Goal: Find specific page/section: Find specific page/section

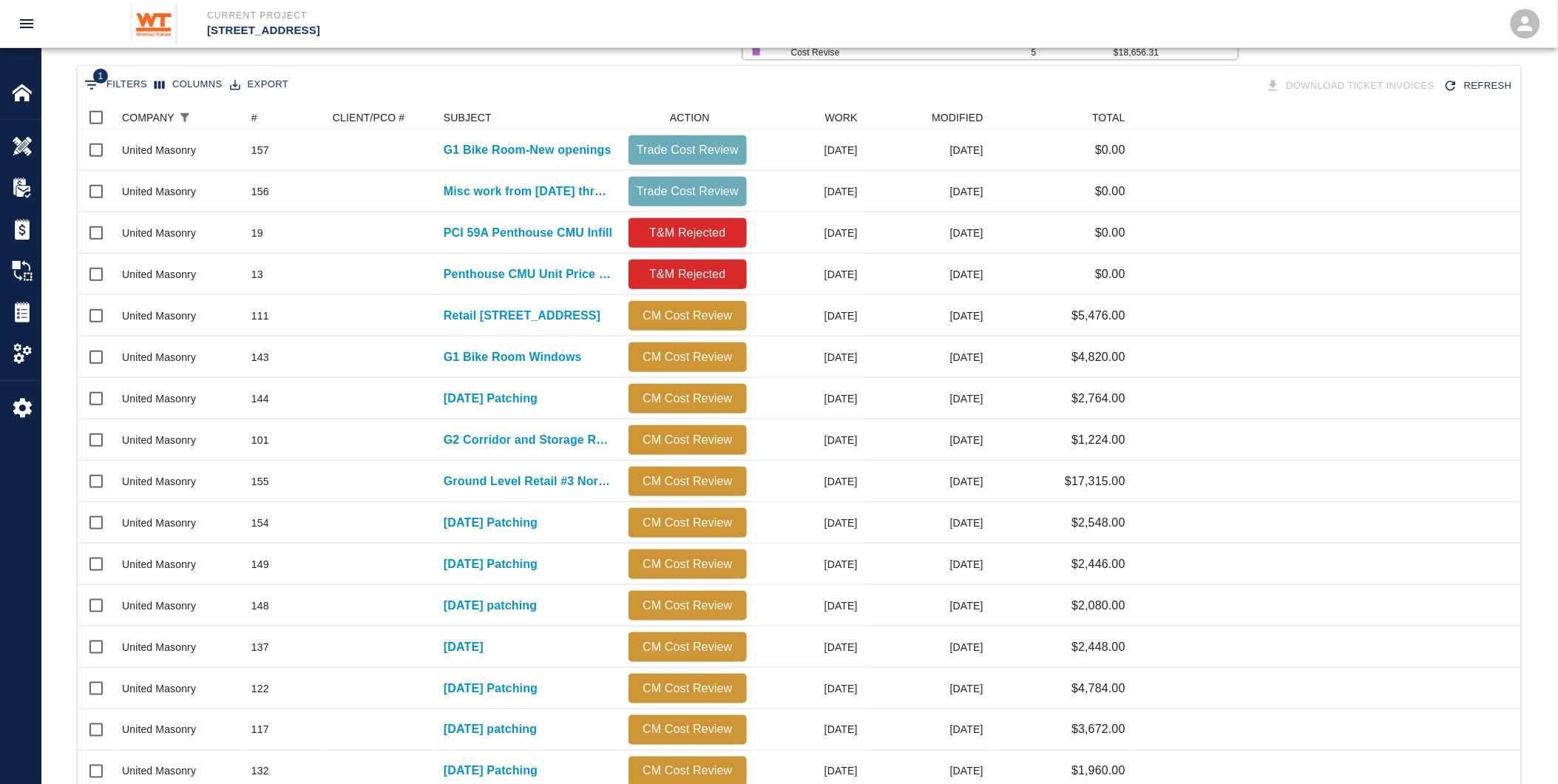
scroll to position [839, 1432]
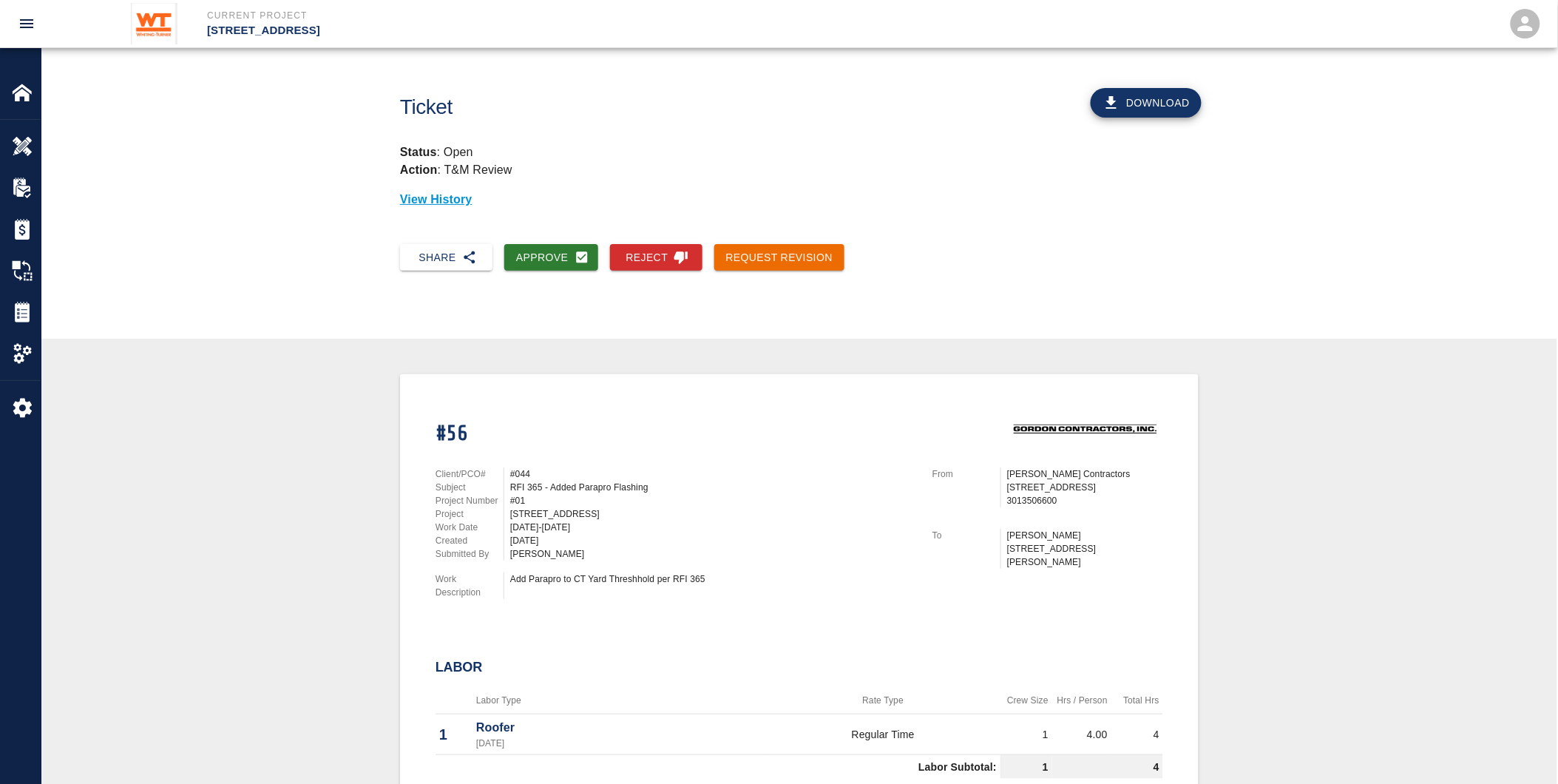
click at [582, 572] on div "Add Parapro to CT Yard Threshhold per RFI 365" at bounding box center [713, 579] width 405 height 14
drag, startPoint x: 566, startPoint y: 575, endPoint x: 721, endPoint y: 573, distance: 155.0
click at [721, 573] on div "Add Parapro to CT Yard Threshhold per RFI 365" at bounding box center [713, 579] width 405 height 14
drag, startPoint x: 721, startPoint y: 573, endPoint x: 704, endPoint y: 571, distance: 17.1
click at [704, 572] on div "Add Parapro to CT Yard Threshhold per RFI 365" at bounding box center [713, 579] width 405 height 14
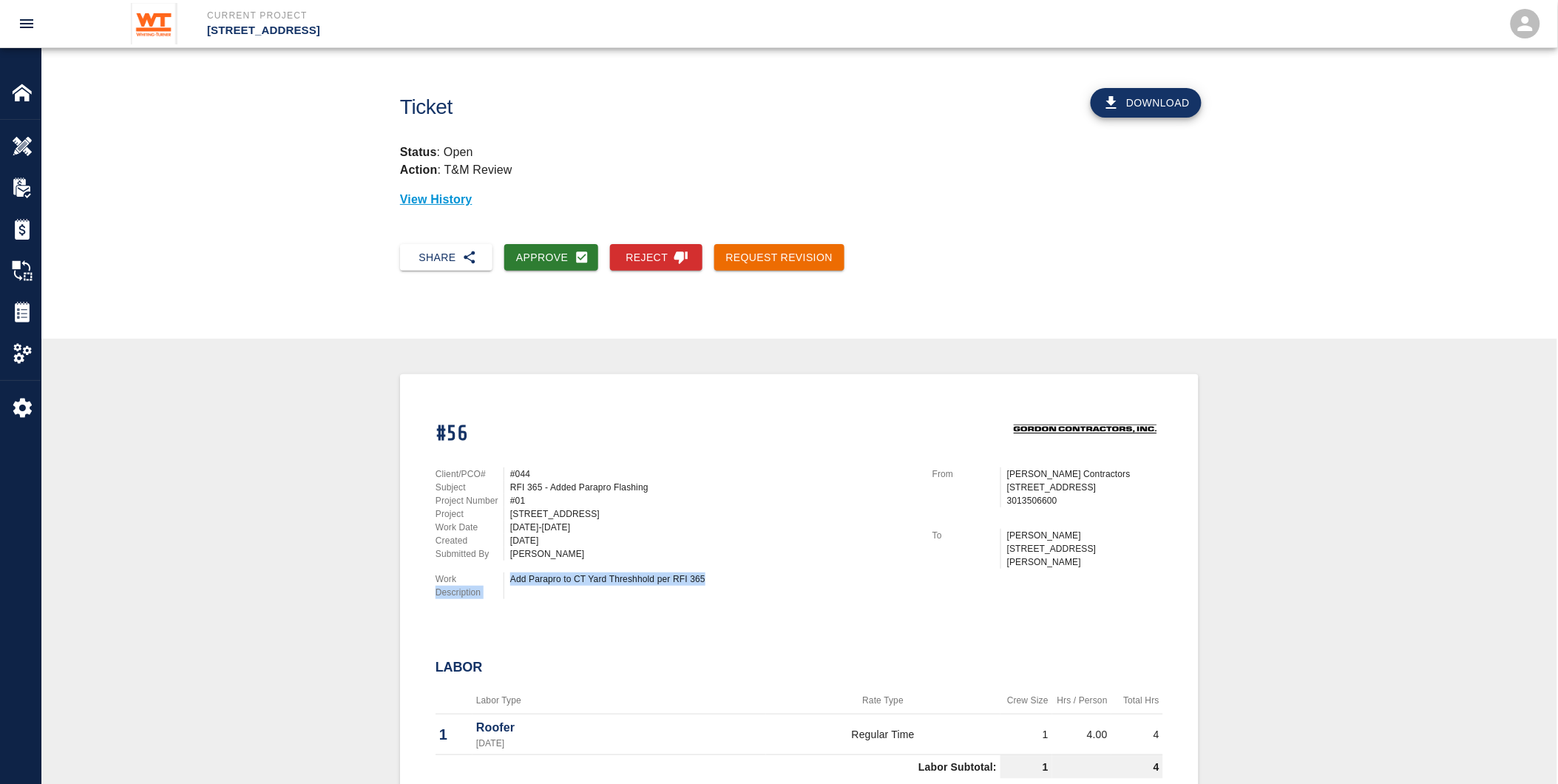
drag, startPoint x: 713, startPoint y: 574, endPoint x: 507, endPoint y: 571, distance: 206.0
click at [507, 572] on div "Add Parapro to CT Yard Threshhold per RFI 365" at bounding box center [709, 585] width 411 height 27
drag, startPoint x: 507, startPoint y: 571, endPoint x: 518, endPoint y: 567, distance: 11.7
click at [518, 572] on div "Add Parapro to CT Yard Threshhold per RFI 365" at bounding box center [713, 579] width 405 height 14
drag, startPoint x: 513, startPoint y: 566, endPoint x: 719, endPoint y: 577, distance: 206.3
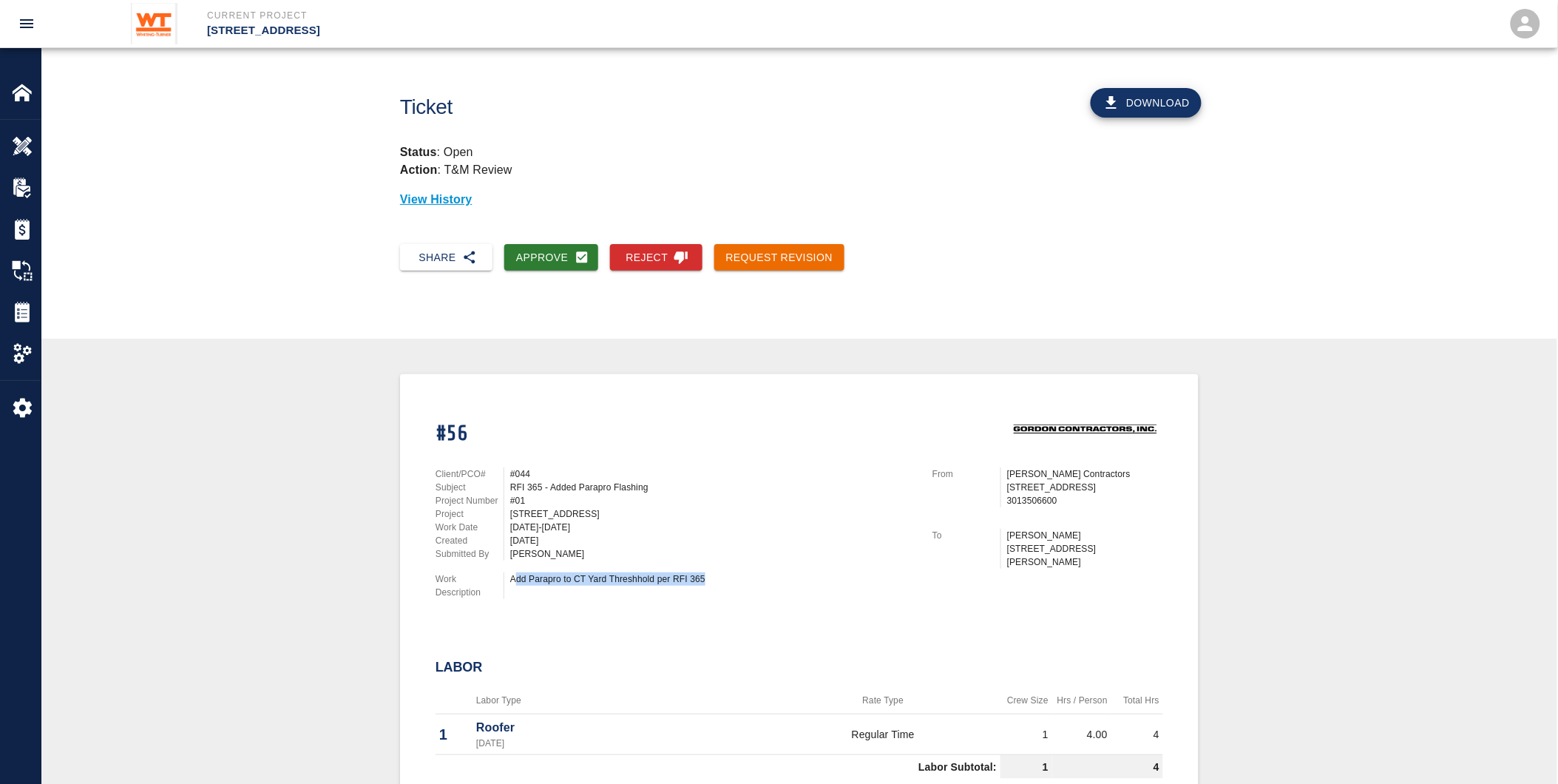
click at [719, 577] on div "Add Parapro to CT Yard Threshhold per RFI 365" at bounding box center [713, 579] width 405 height 14
drag, startPoint x: 719, startPoint y: 577, endPoint x: 682, endPoint y: 572, distance: 37.3
click at [682, 572] on div "Add Parapro to CT Yard Threshhold per RFI 365" at bounding box center [713, 579] width 405 height 14
drag, startPoint x: 711, startPoint y: 573, endPoint x: 508, endPoint y: 571, distance: 203.0
click at [508, 572] on div "Add Parapro to CT Yard Threshhold per RFI 365" at bounding box center [709, 585] width 411 height 27
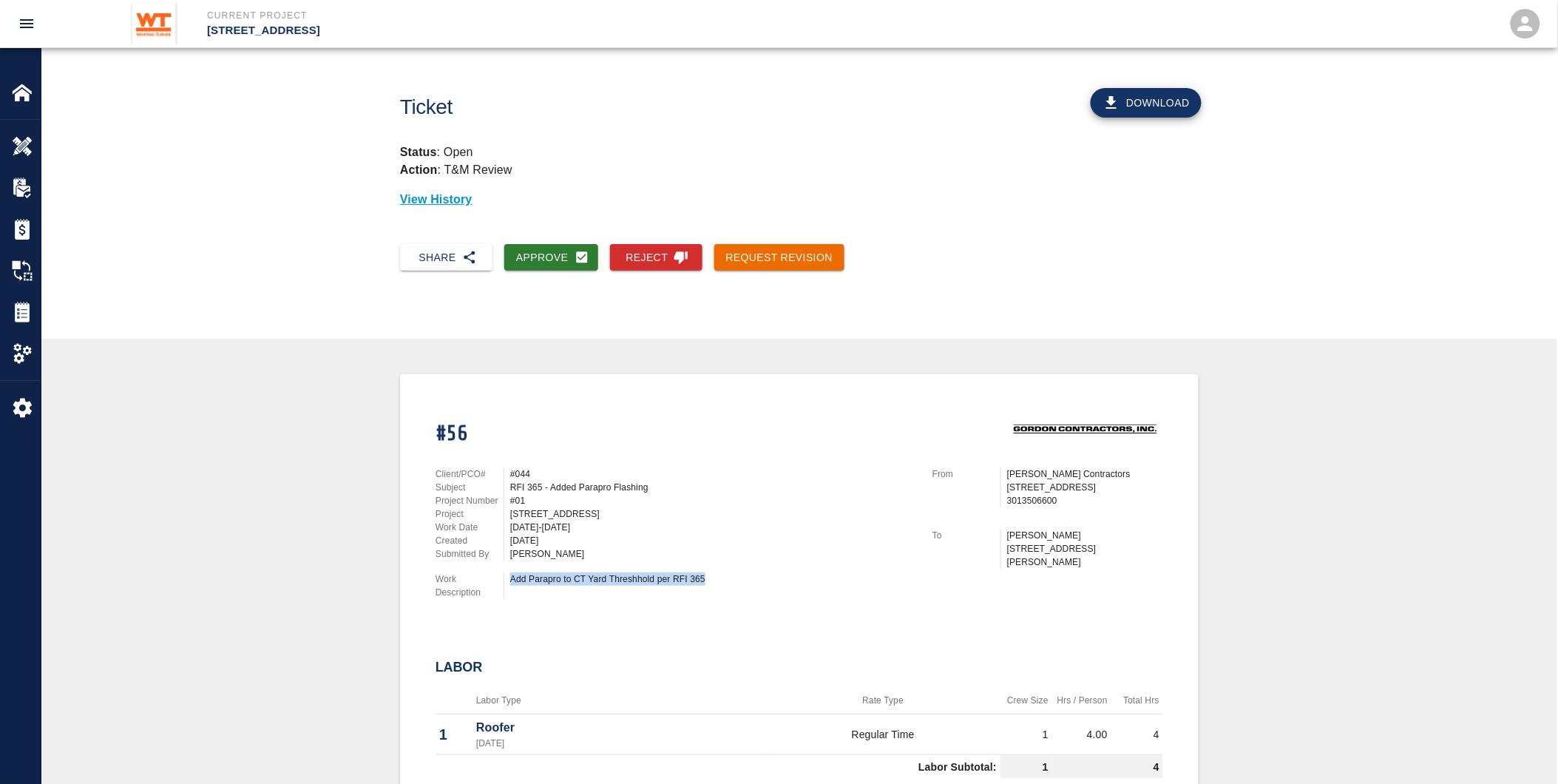
drag, startPoint x: 508, startPoint y: 571, endPoint x: 534, endPoint y: 570, distance: 26.0
click at [508, 572] on div "Add Parapro to CT Yard Threshhold per RFI 365" at bounding box center [709, 585] width 411 height 27
click at [515, 480] on div "RFI 365 - Added Parapro Flashing" at bounding box center [713, 487] width 405 height 14
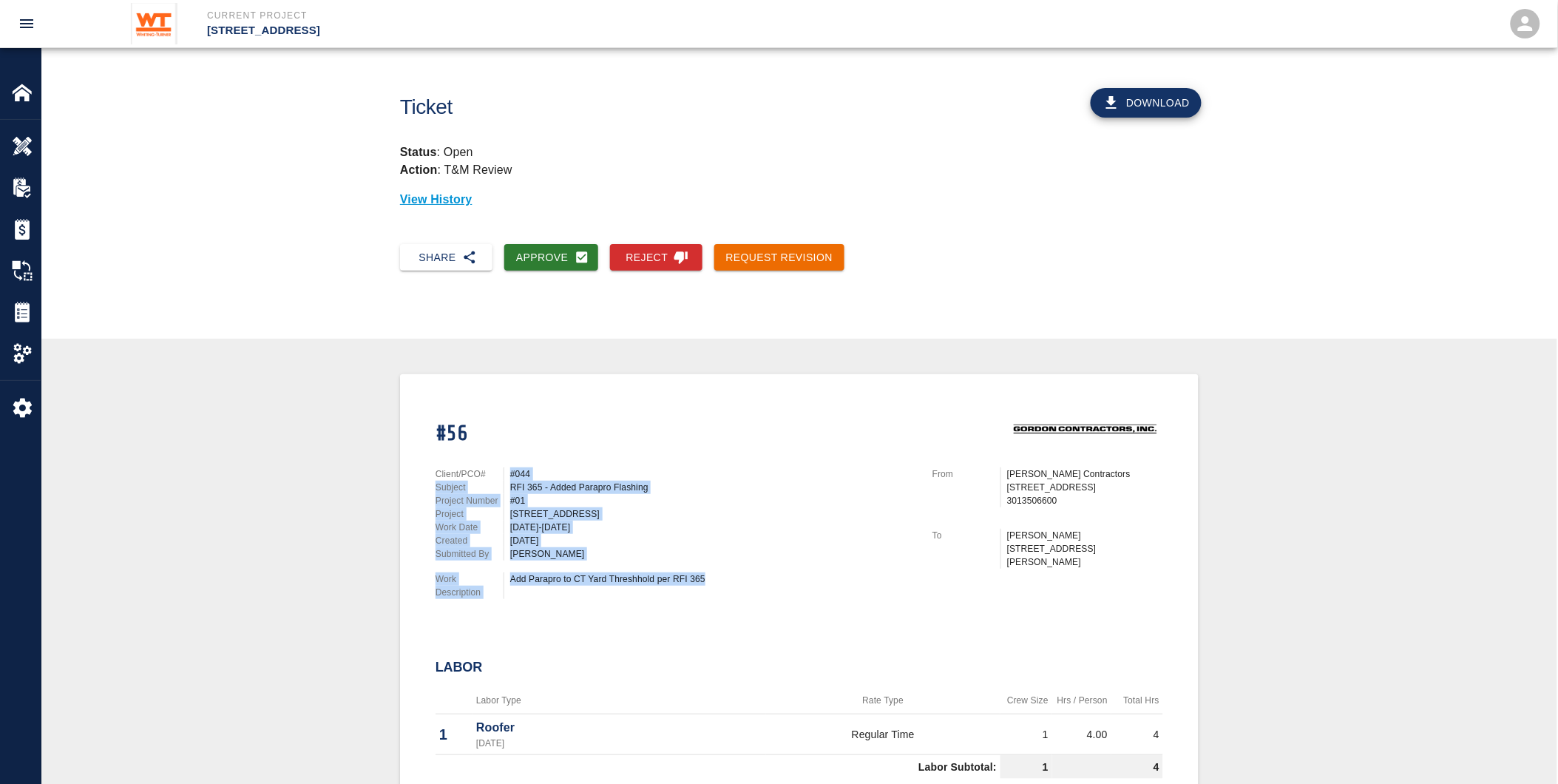
drag, startPoint x: 508, startPoint y: 467, endPoint x: 721, endPoint y: 577, distance: 239.7
click at [721, 577] on div "Client/PCO# #044 Subject RFI 365 - Added Parapro Flashing Project Number #01 Pr…" at bounding box center [666, 531] width 497 height 161
drag, startPoint x: 721, startPoint y: 577, endPoint x: 664, endPoint y: 583, distance: 57.3
click at [711, 577] on div "Add Parapro to CT Yard Threshhold per RFI 365" at bounding box center [713, 579] width 405 height 14
drag, startPoint x: 537, startPoint y: 585, endPoint x: 490, endPoint y: 453, distance: 140.1
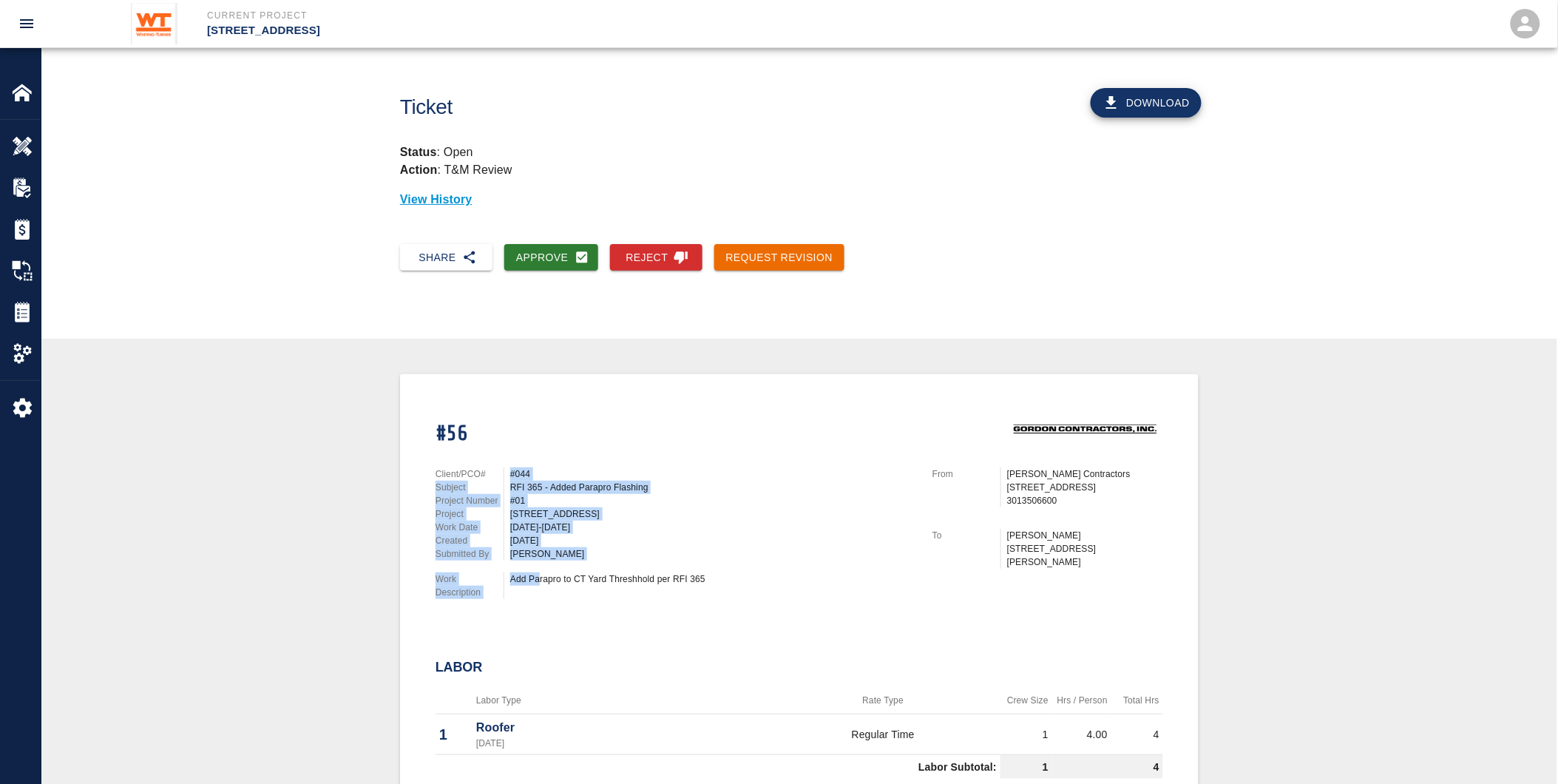
click at [490, 453] on div "Client/PCO# #044 Subject RFI 365 - Added Parapro Flashing Project Number #01 Pr…" at bounding box center [666, 531] width 497 height 161
drag, startPoint x: 490, startPoint y: 453, endPoint x: 622, endPoint y: 580, distance: 183.2
click at [572, 521] on div "[DATE]-[DATE]" at bounding box center [713, 528] width 405 height 14
